Goal: Task Accomplishment & Management: Use online tool/utility

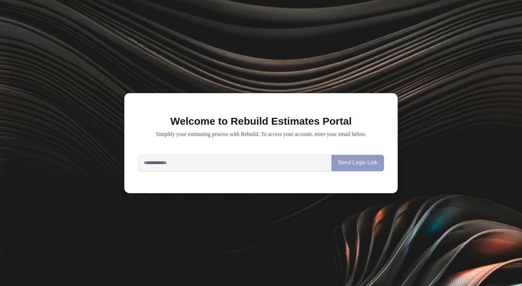
click at [269, 154] on div "Welcome to Rebuild Estimates Portal Simplify your estimating process with Rebui…" at bounding box center [261, 143] width 274 height 101
click at [266, 156] on input "email" at bounding box center [234, 163] width 193 height 16
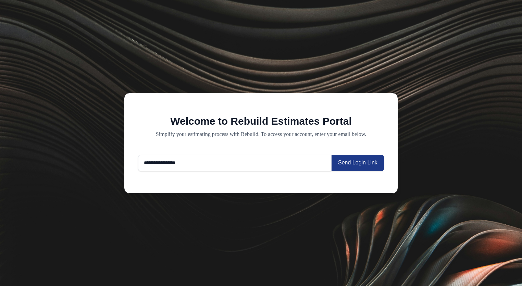
type input "**********"
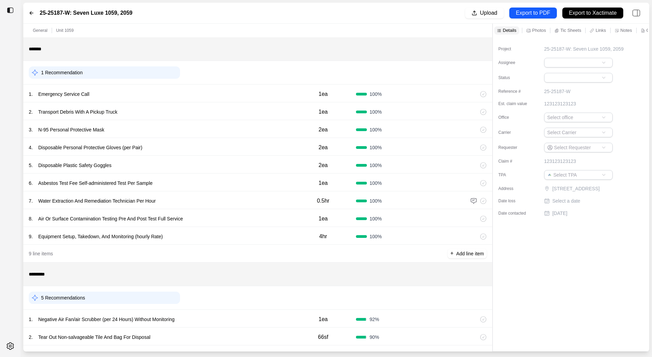
scroll to position [93, 0]
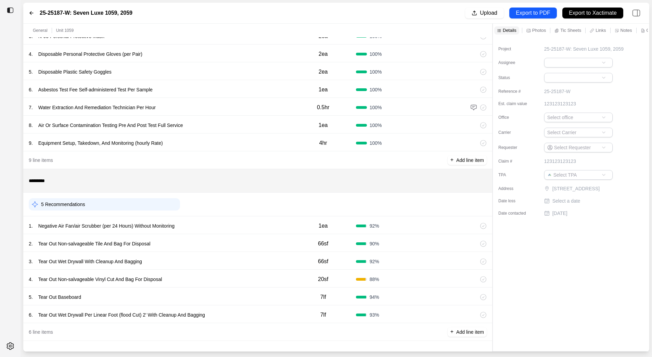
click at [236, 223] on div "1 . Negative Air Fan/air Scrubber (per 24 Hours) Without Monitoring" at bounding box center [160, 226] width 262 height 10
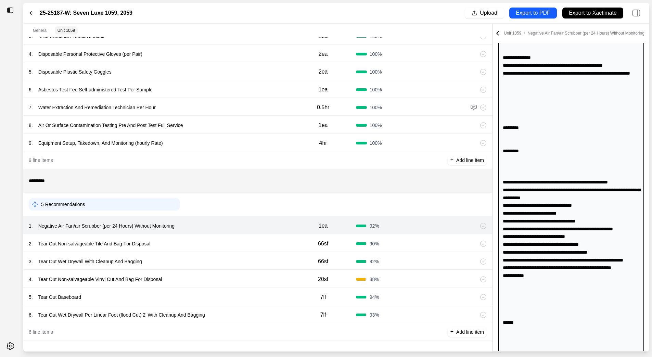
scroll to position [62, 0]
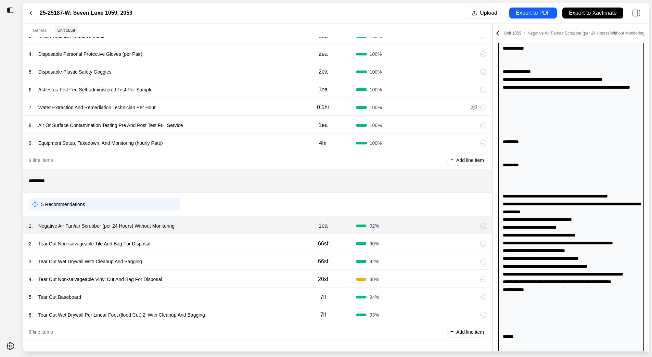
click at [513, 151] on div at bounding box center [570, 313] width 145 height 562
click at [206, 234] on div "2 . Tear Out Non-salvageable Tile And Bag For Disposal 66sf 90 %" at bounding box center [257, 243] width 469 height 18
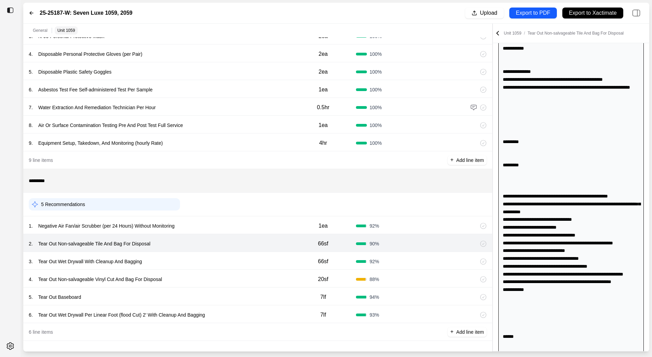
click at [206, 250] on div "2 . Tear Out Non-salvageable Tile And Bag For Disposal 66sf 90 %" at bounding box center [257, 243] width 469 height 18
click at [204, 253] on div "3 . Tear Out Wet Drywall With Cleanup And Bagging 66sf 92 %" at bounding box center [257, 261] width 469 height 18
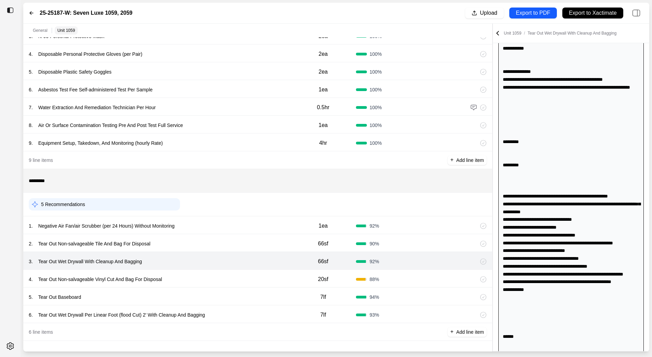
click at [205, 270] on div "4 . Tear Out Non-salvageable Vinyl Cut And Bag For Disposal 20sf 88 %" at bounding box center [257, 279] width 469 height 18
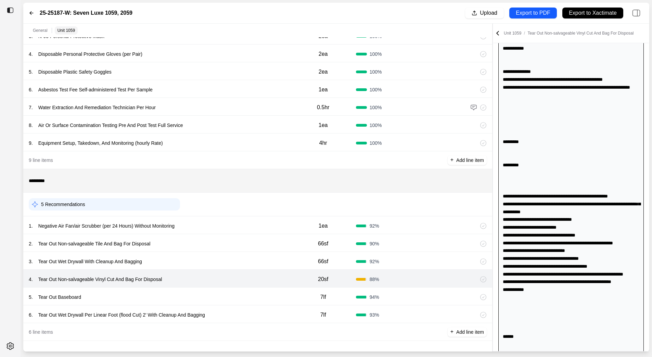
click at [208, 285] on div "5 . Tear Out Baseboard 7lf 94 %" at bounding box center [257, 296] width 469 height 18
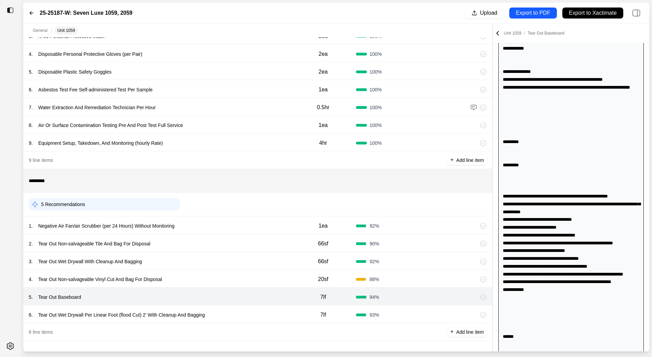
click at [215, 285] on div "6 . Tear Out Wet Drywall Per Linear Foot (flood Cut) 2' With Cleanup And Bagging" at bounding box center [160, 315] width 262 height 10
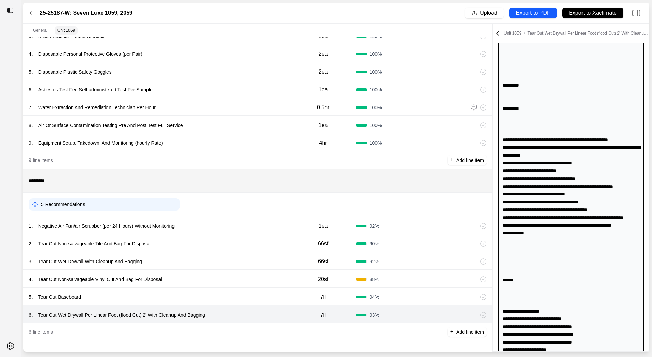
scroll to position [336, 0]
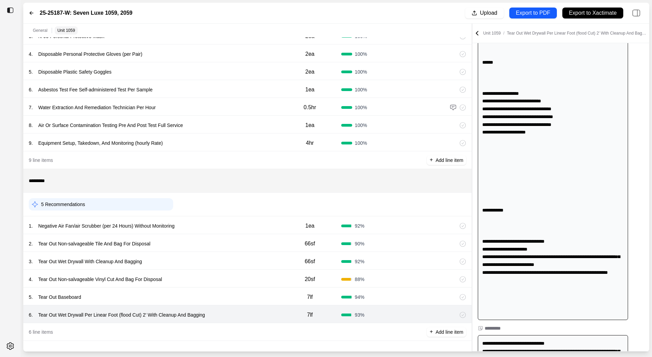
click at [472, 187] on div at bounding box center [472, 188] width 0 height 328
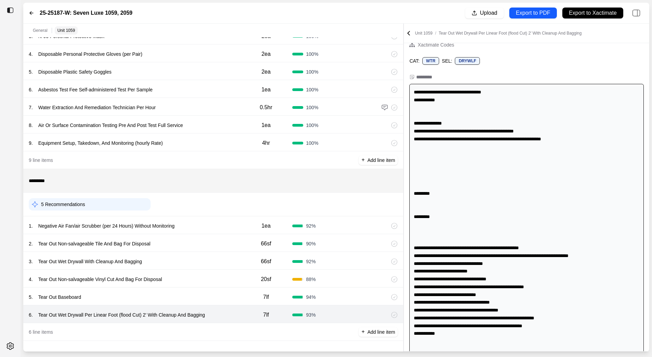
scroll to position [0, 0]
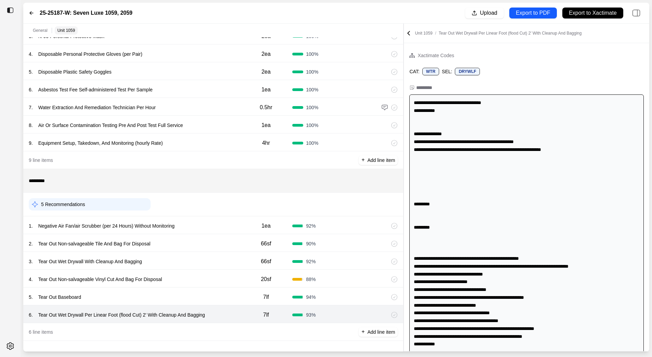
click at [219, 229] on div "1 . Negative Air Fan/air Scrubber (per 24 Hours) Without Monitoring" at bounding box center [134, 226] width 211 height 10
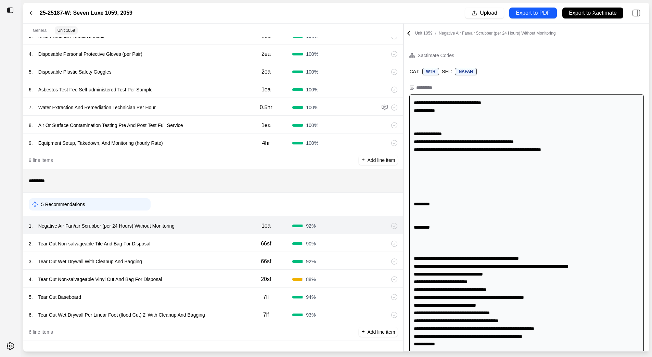
click at [219, 246] on div "2 . Tear Out Non-salvageable Tile And Bag For Disposal" at bounding box center [134, 244] width 211 height 10
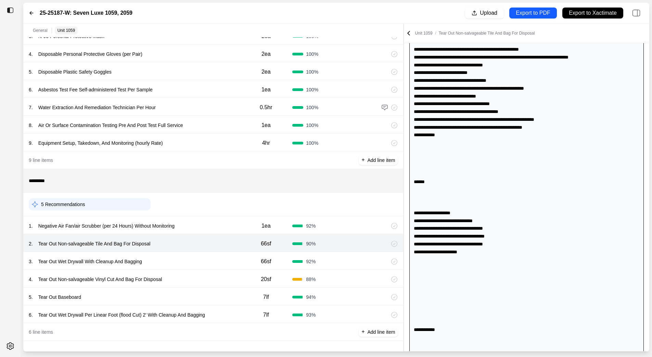
scroll to position [240, 0]
